Goal: Find contact information: Obtain details needed to contact an individual or organization

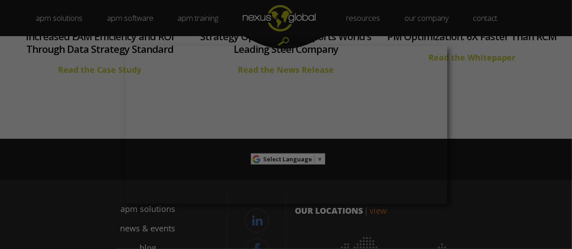
scroll to position [3404, 0]
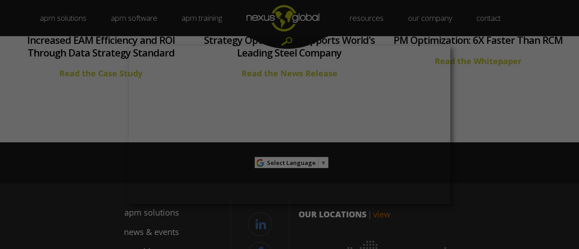
click at [498, 104] on div at bounding box center [292, 126] width 585 height 252
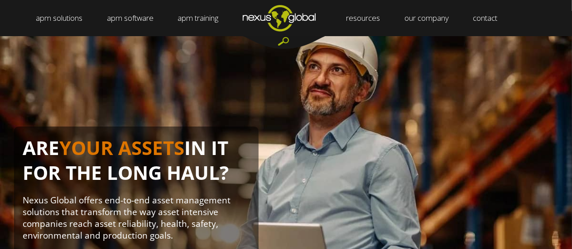
scroll to position [0, 0]
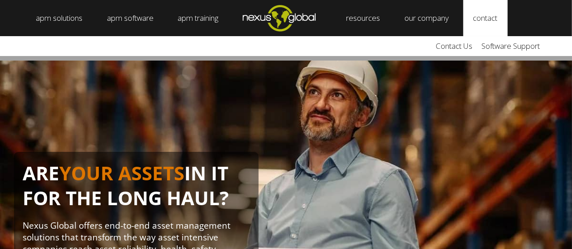
click at [483, 17] on link "contact" at bounding box center [485, 18] width 44 height 36
